Goal: Transaction & Acquisition: Purchase product/service

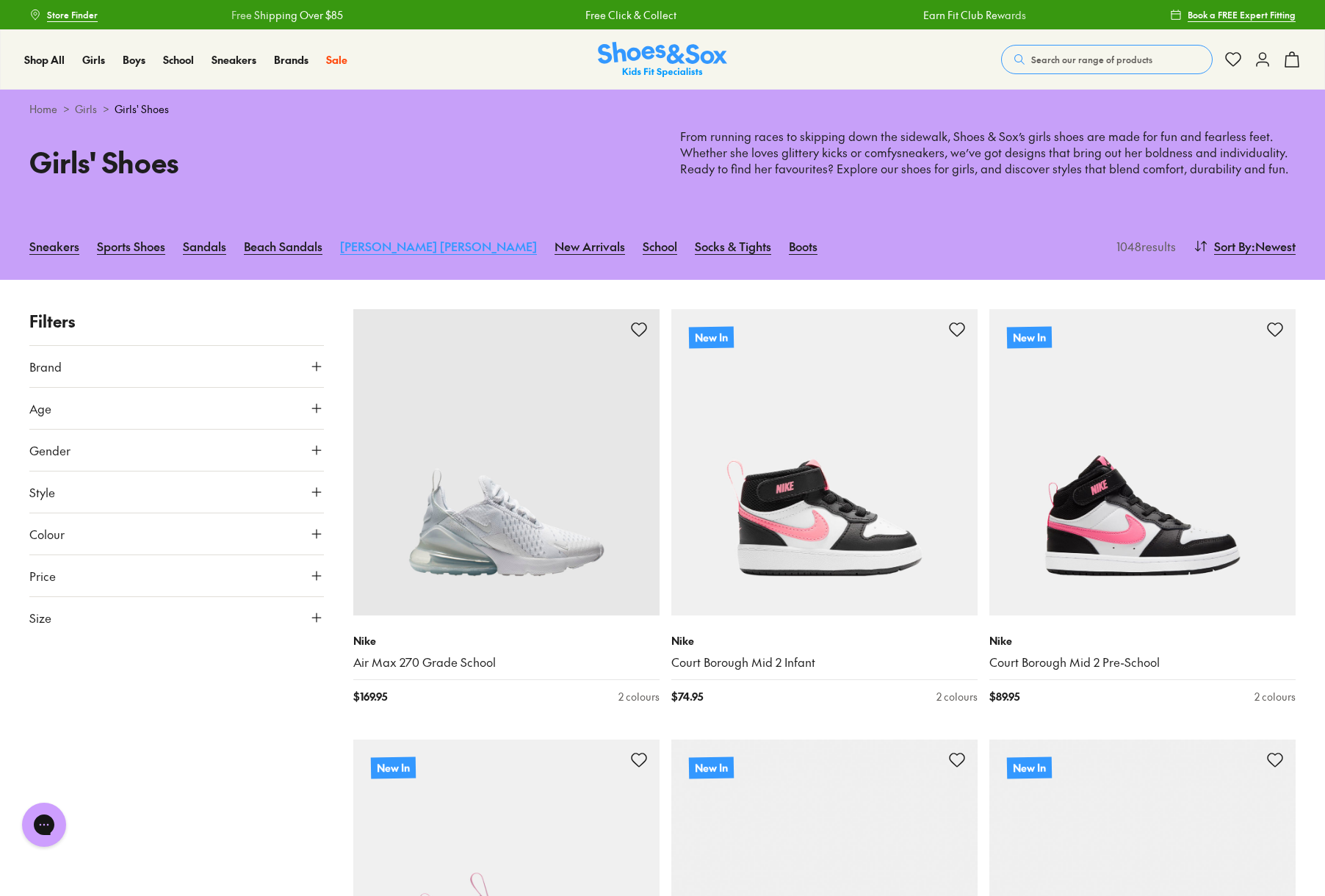
click at [397, 242] on link "[PERSON_NAME] [PERSON_NAME]" at bounding box center [438, 245] width 197 height 32
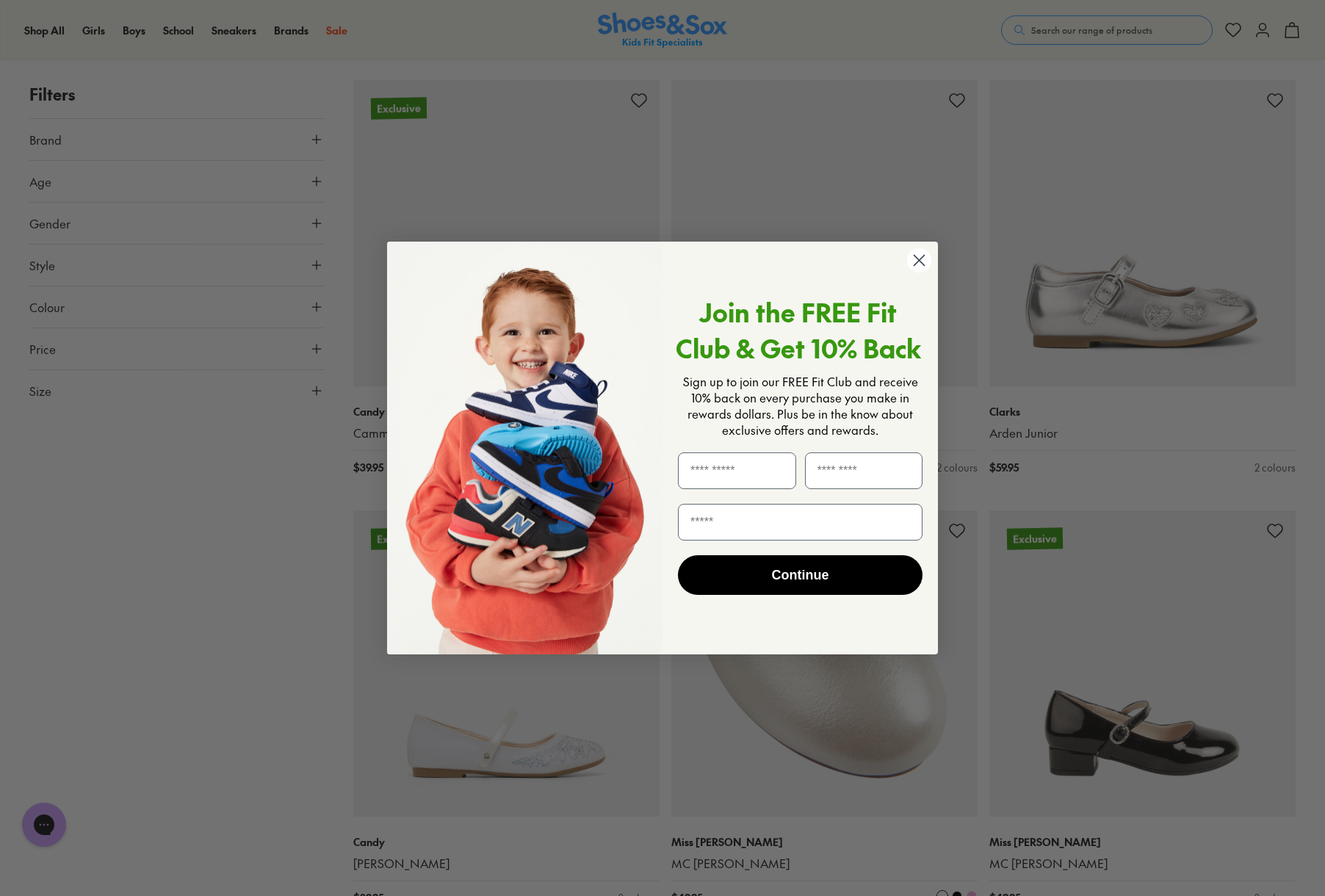
scroll to position [1751, 0]
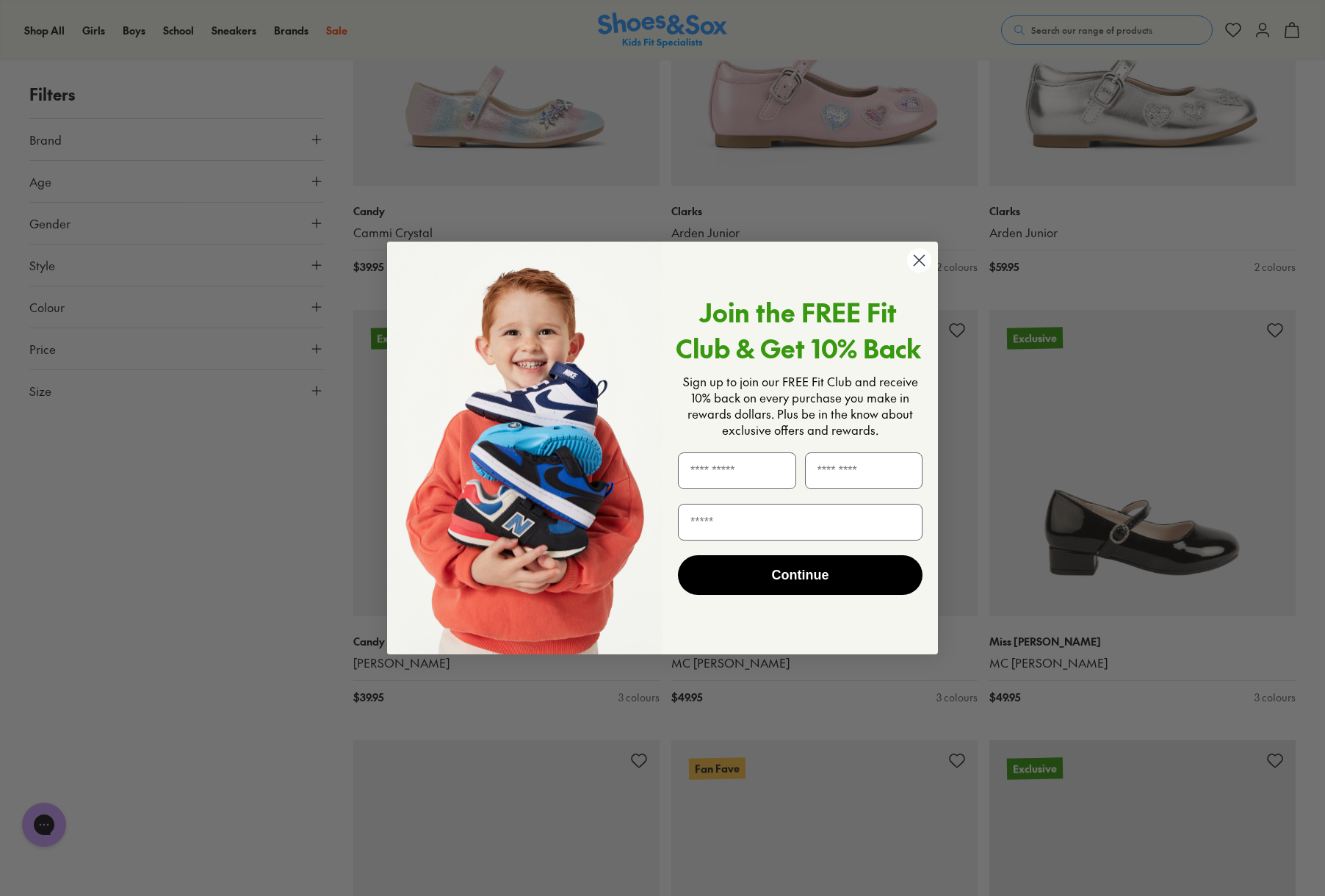
click at [911, 253] on circle "Close dialog" at bounding box center [919, 260] width 24 height 24
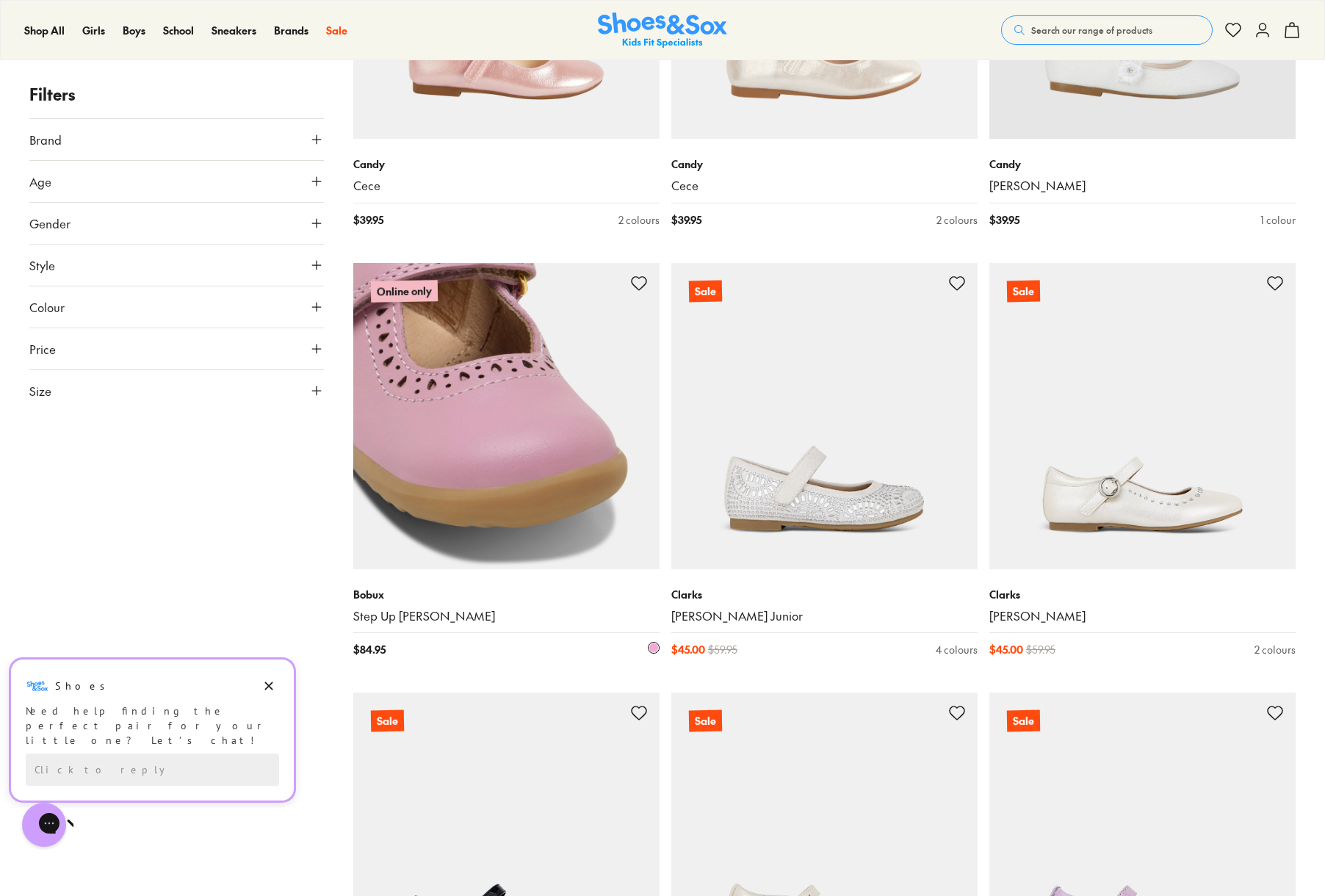
scroll to position [3133, 0]
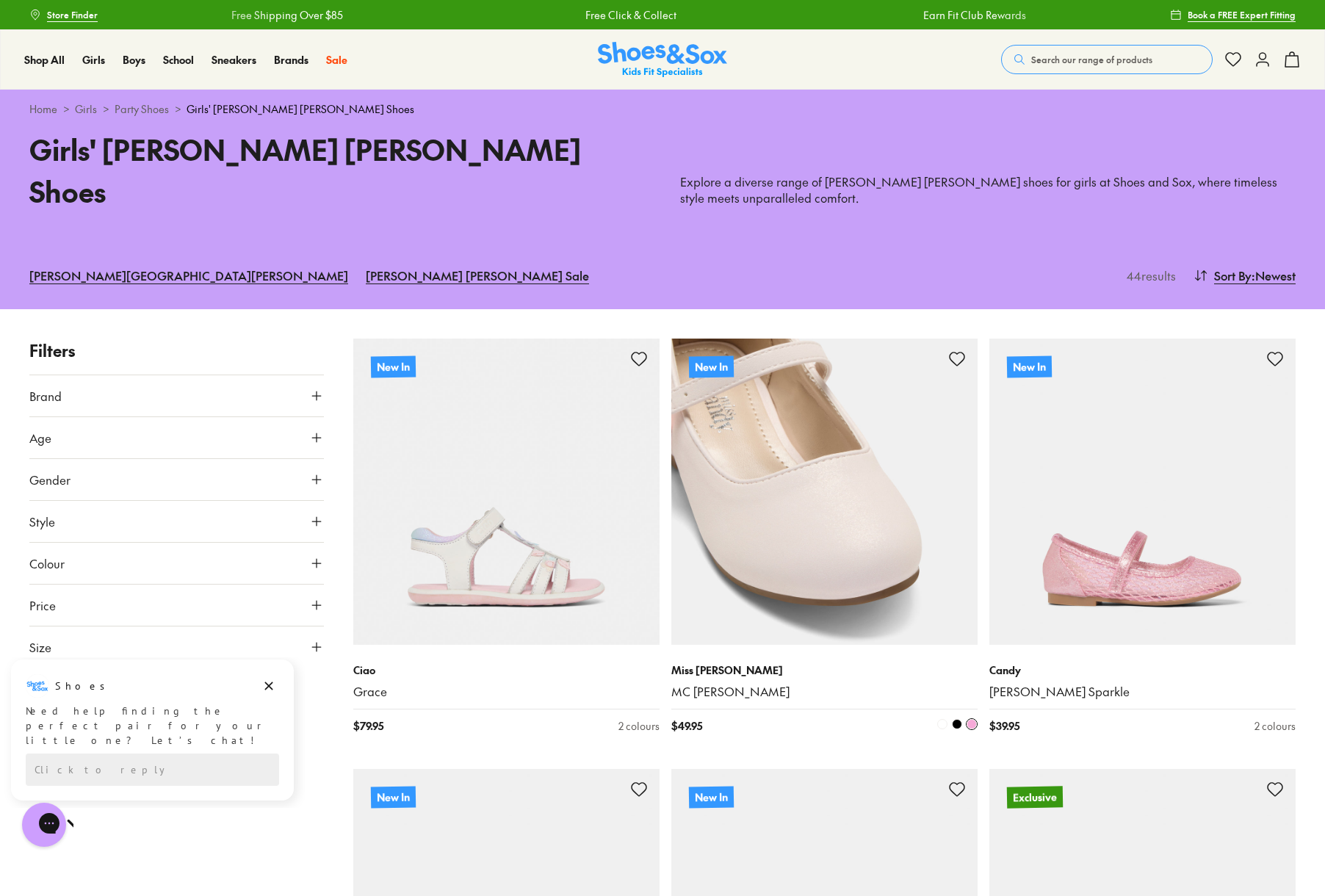
click at [768, 510] on img at bounding box center [825, 492] width 306 height 306
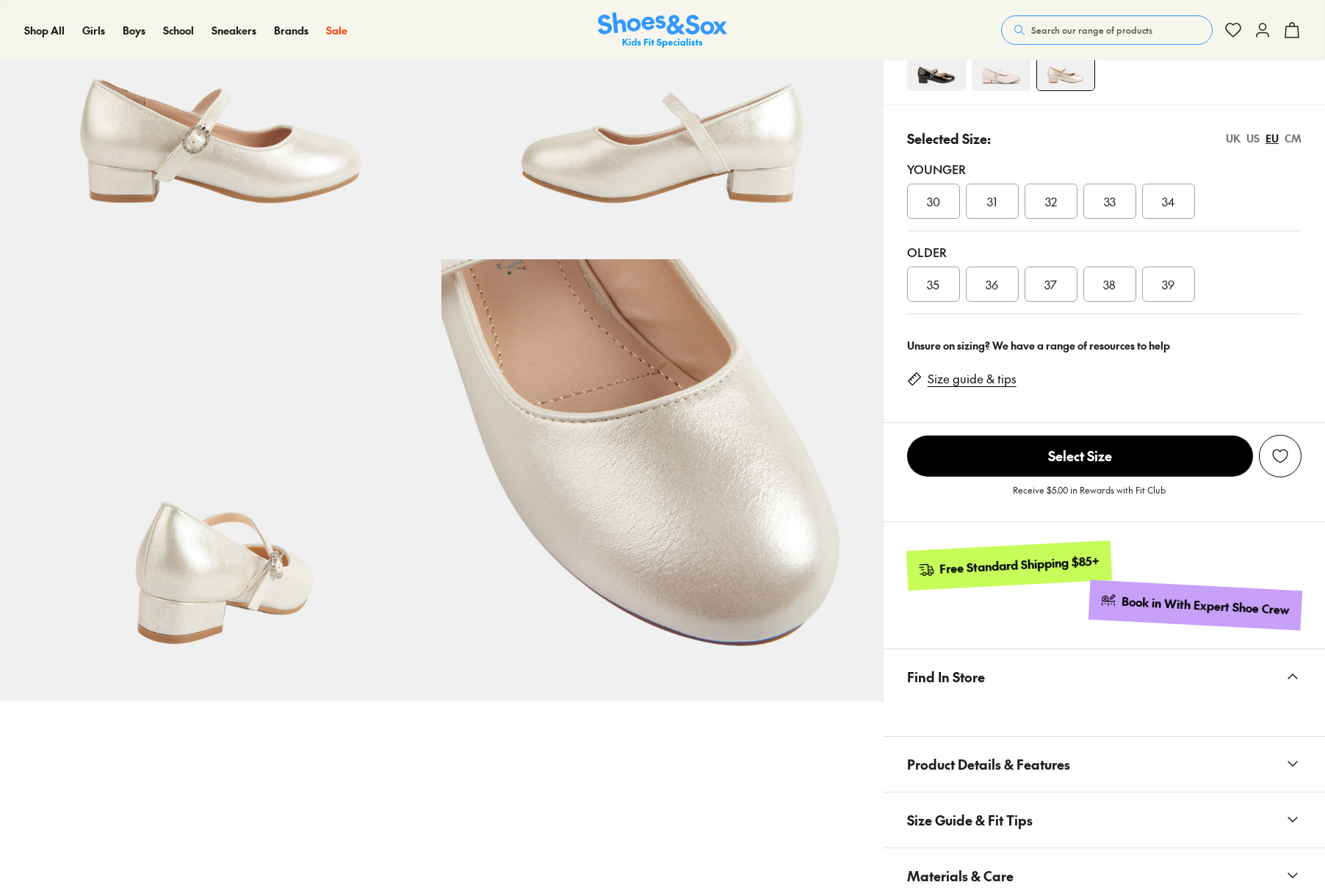
select select "*"
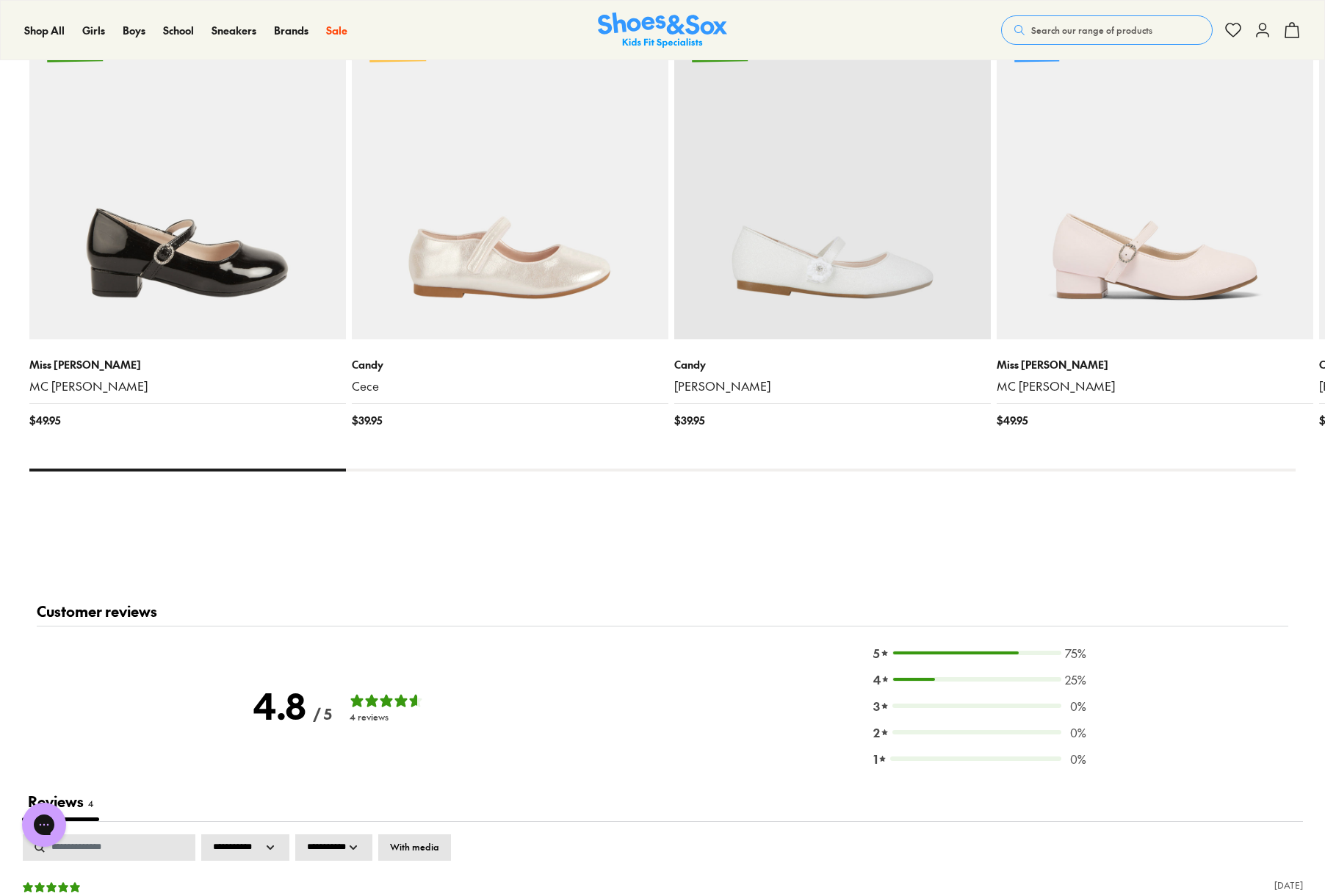
scroll to position [1542, 0]
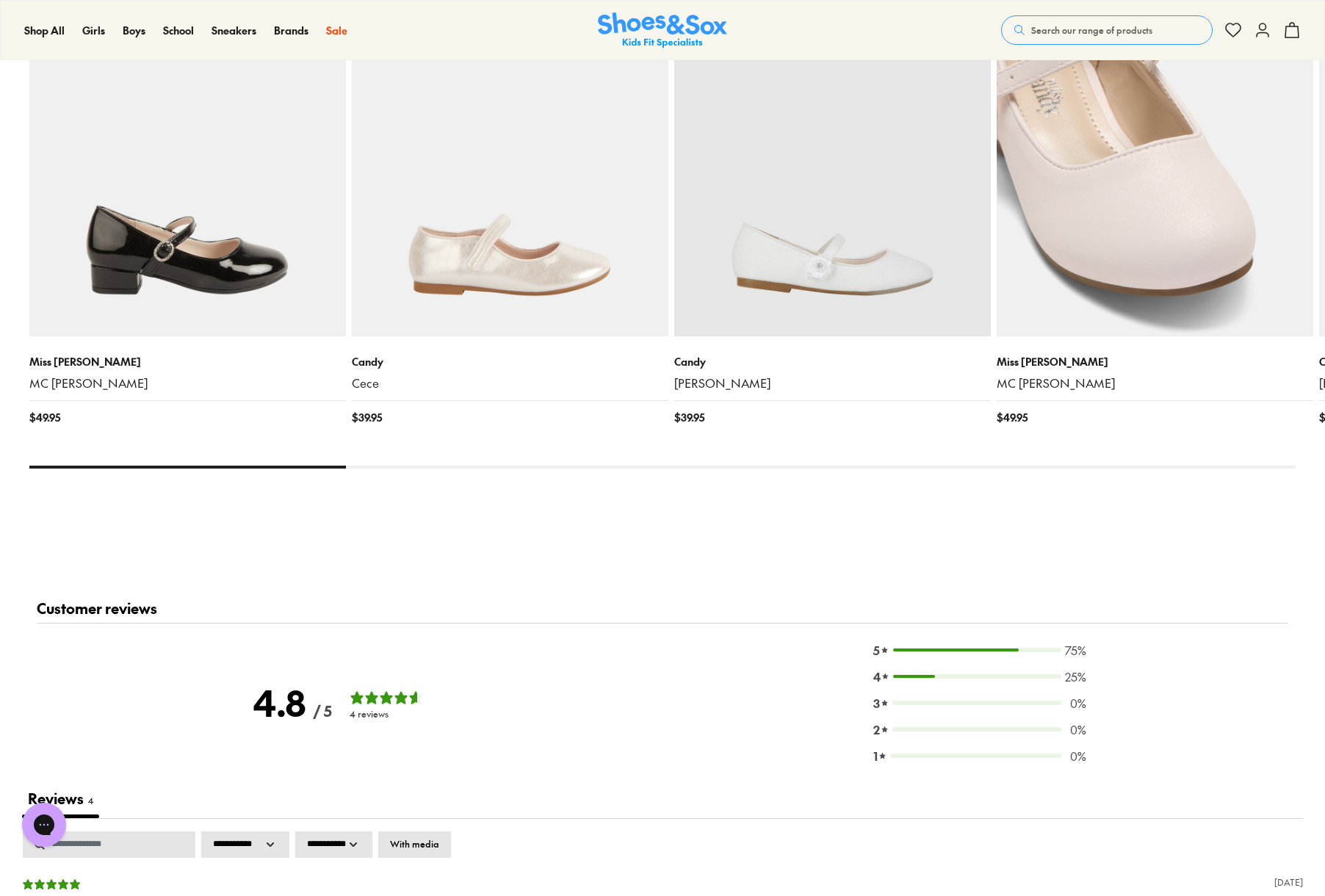
click at [1132, 301] on img at bounding box center [1155, 177] width 316 height 317
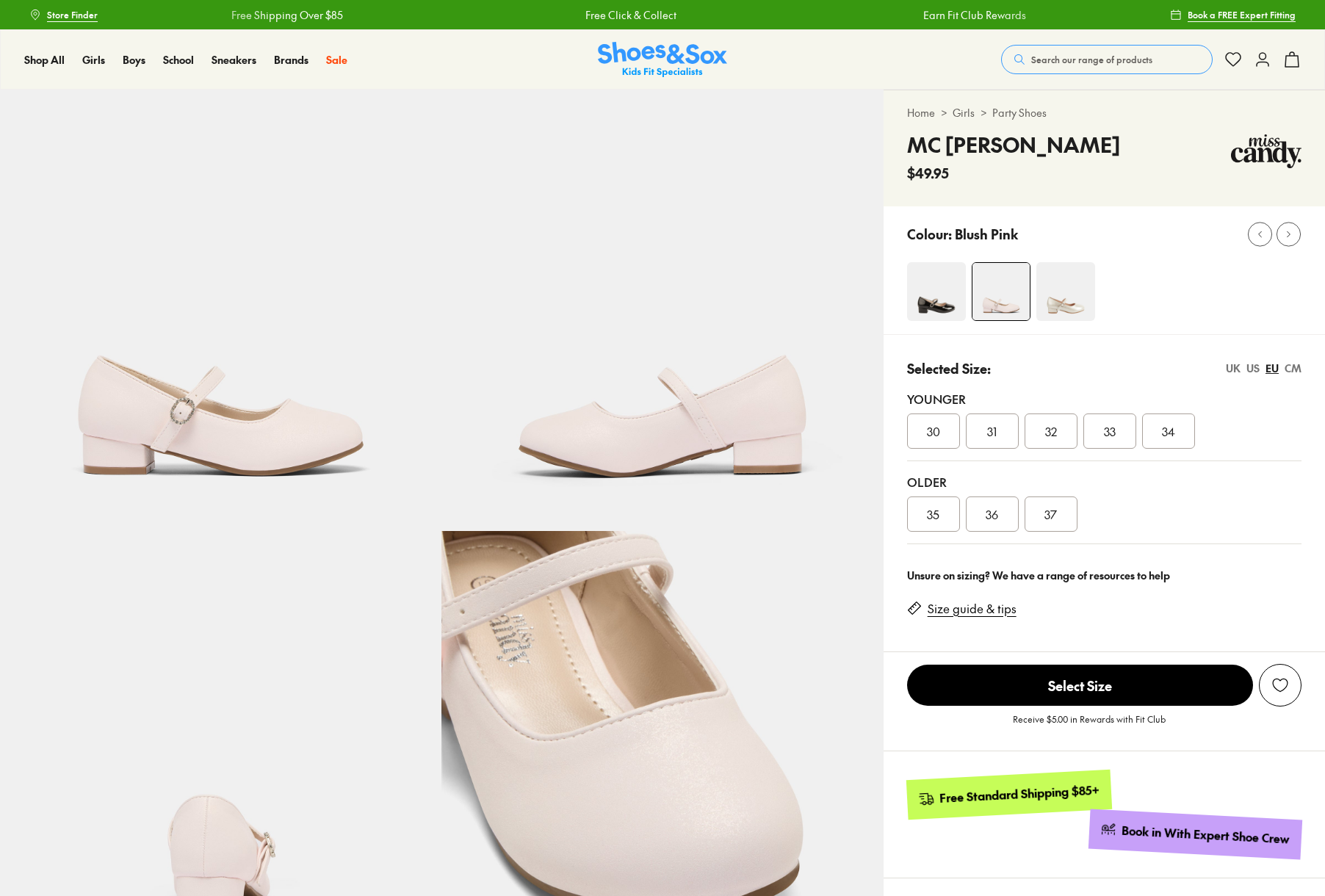
select select "*"
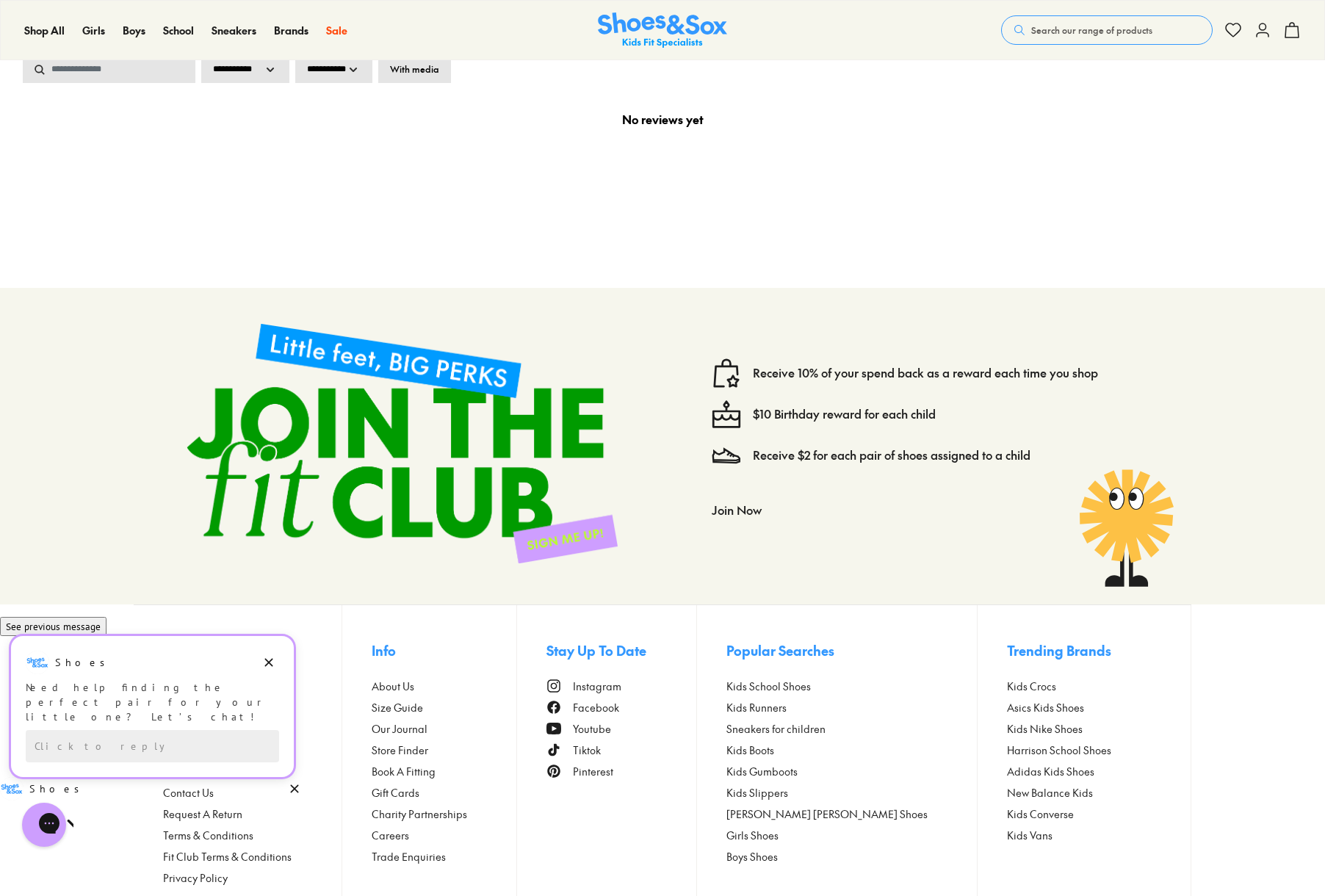
scroll to position [2213, 0]
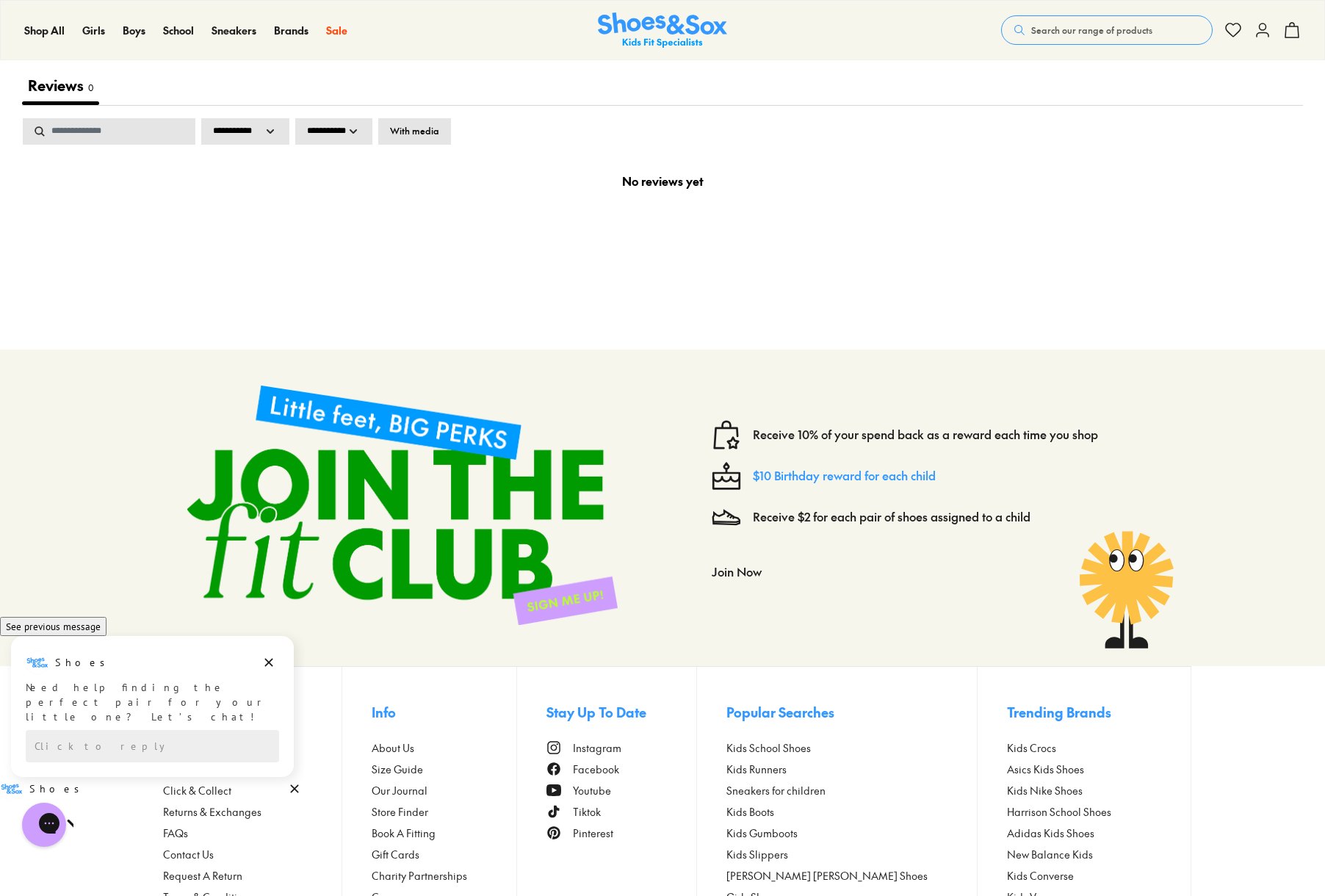
click at [798, 468] on link "$10 Birthday reward for each child" at bounding box center [844, 476] width 183 height 17
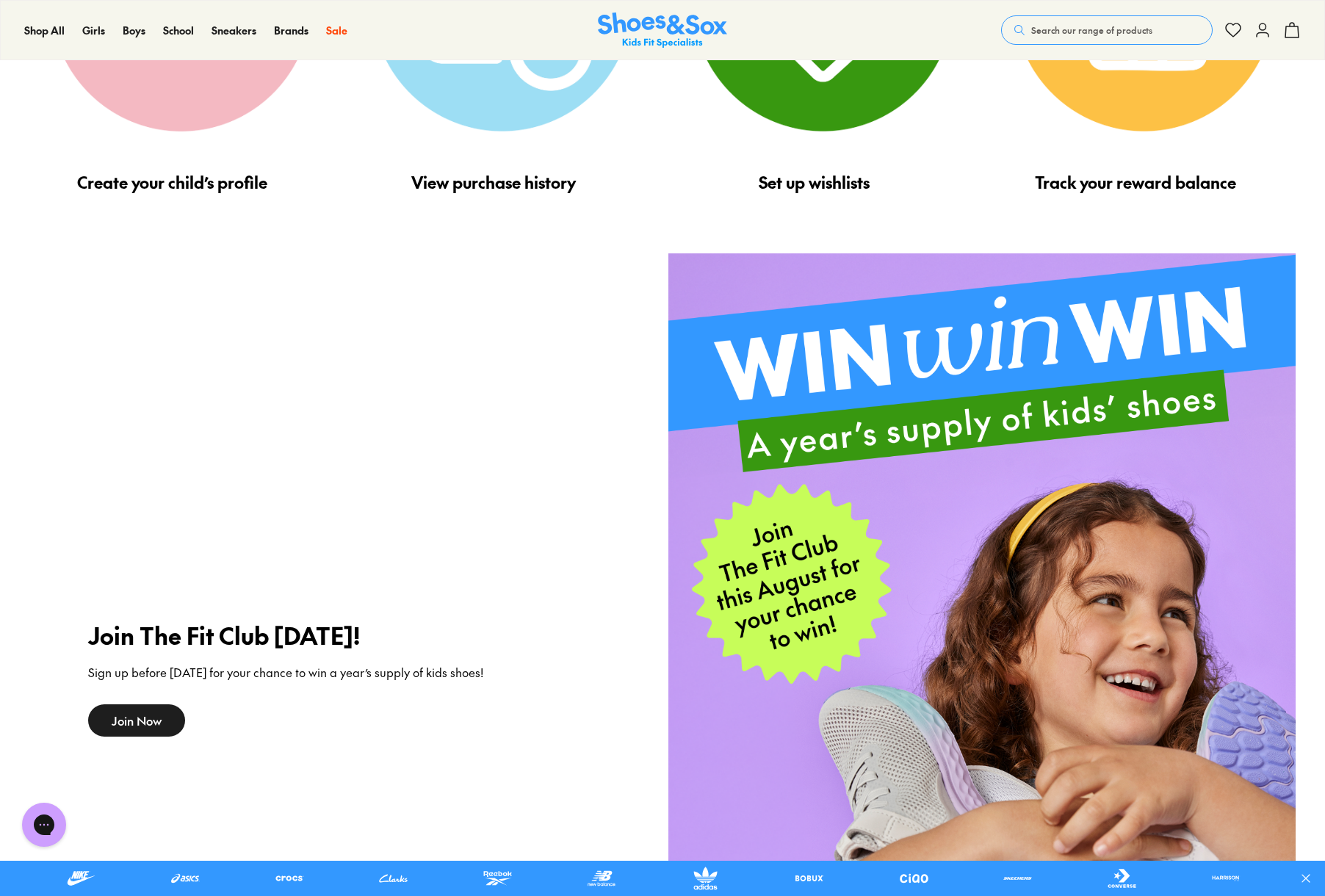
scroll to position [2009, 0]
